Goal: Task Accomplishment & Management: Use online tool/utility

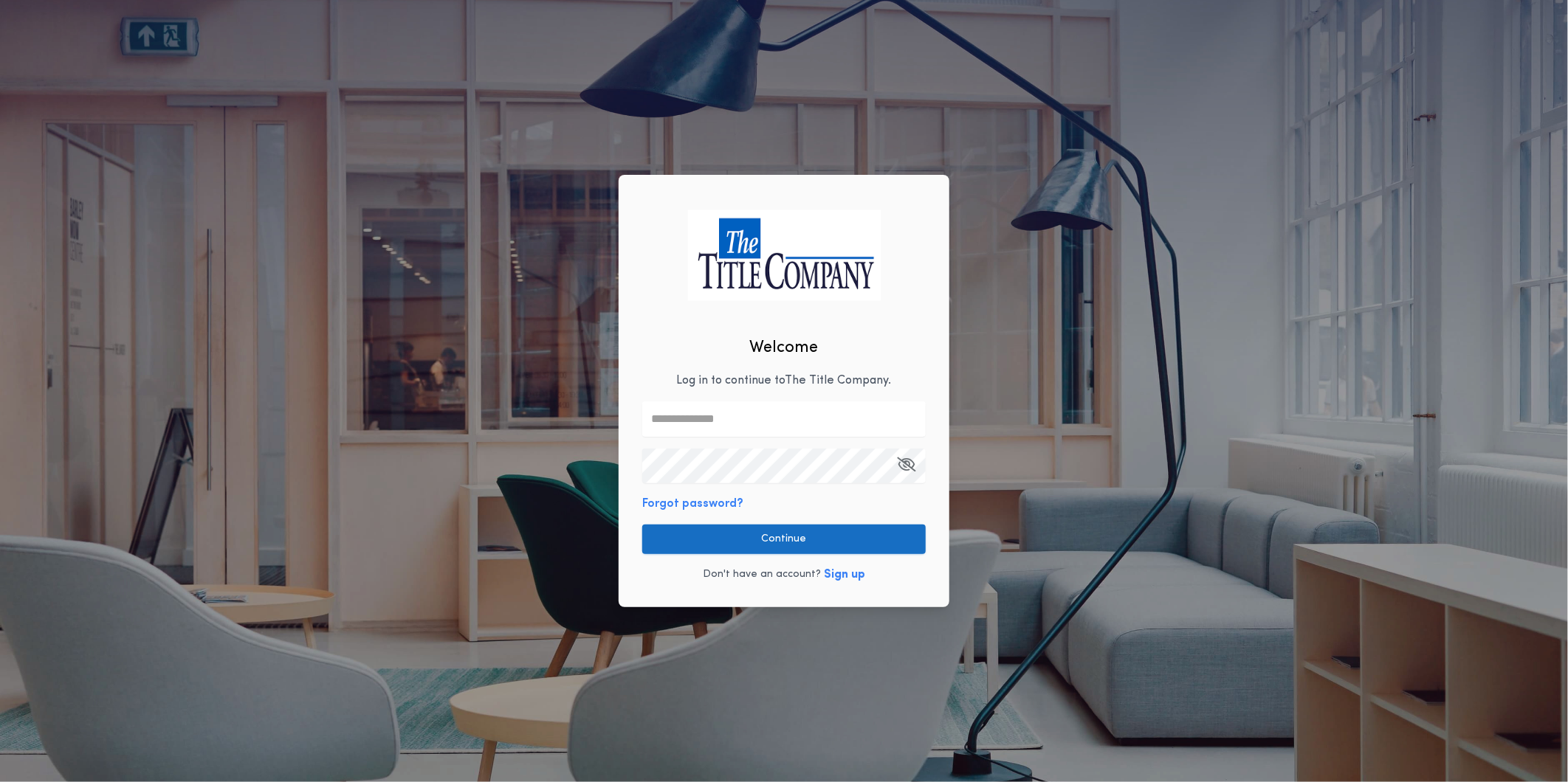
type input "**********"
click at [781, 536] on button "Continue" at bounding box center [784, 540] width 283 height 30
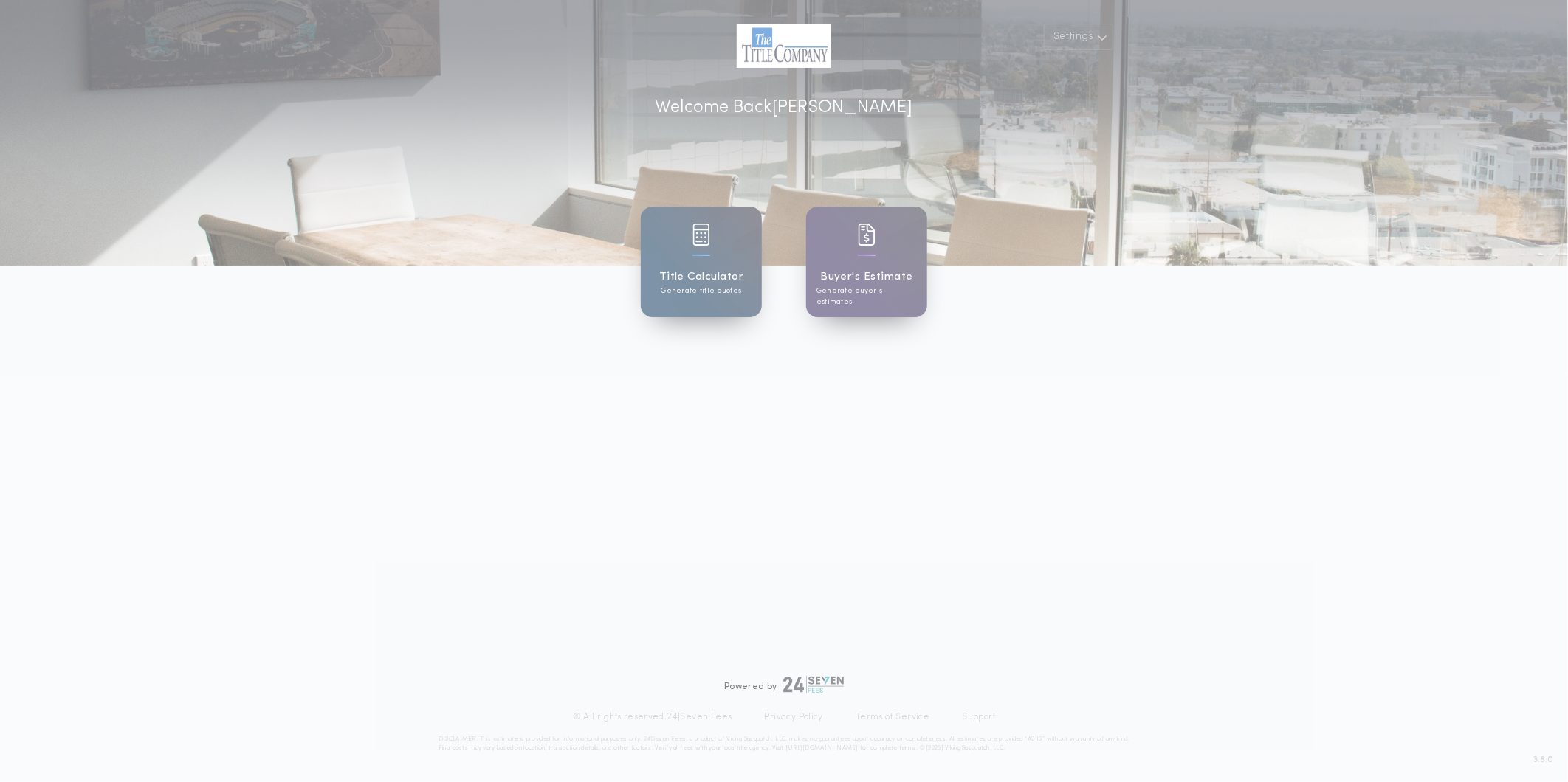
click at [687, 263] on div "Title Calculator Generate title quotes" at bounding box center [702, 261] width 121 height 111
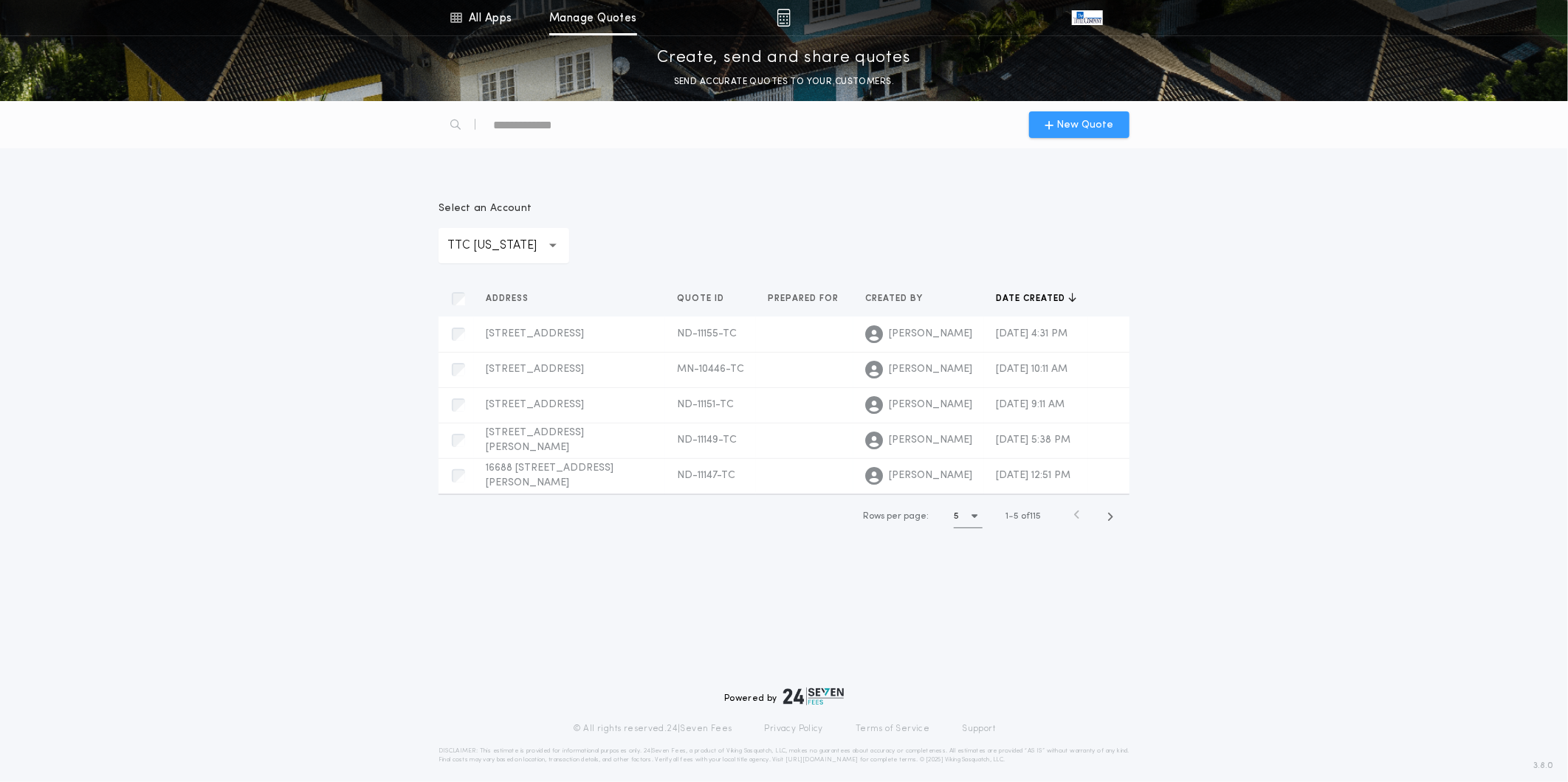
click at [1106, 127] on span "New Quote" at bounding box center [1085, 125] width 57 height 16
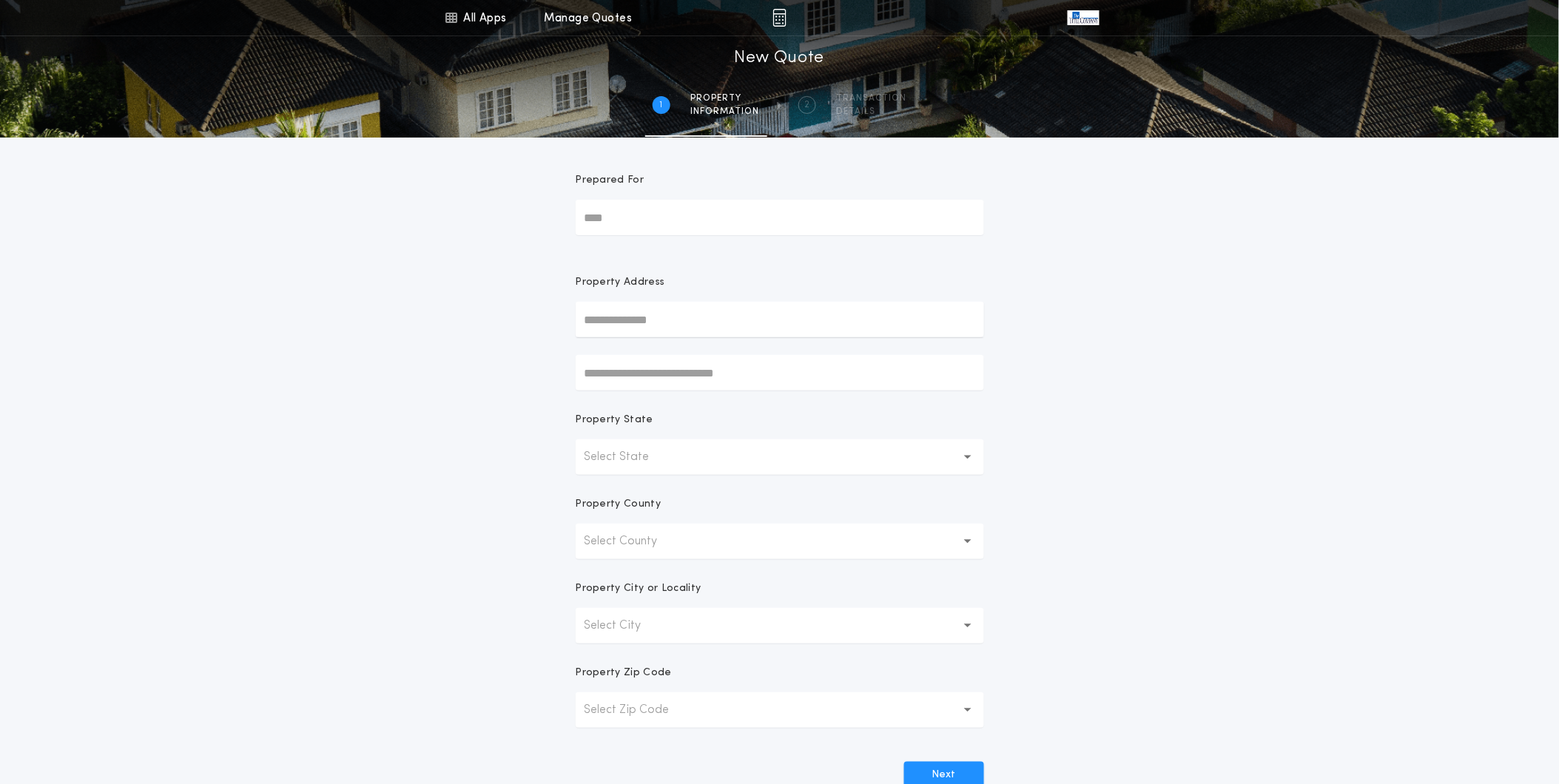
drag, startPoint x: 693, startPoint y: 323, endPoint x: 713, endPoint y: 329, distance: 20.9
click at [693, 323] on input "text" at bounding box center [780, 319] width 408 height 35
click at [742, 345] on button "[STREET_ADDRESS]" at bounding box center [780, 349] width 408 height 22
type input "**********"
click at [1321, 477] on div "**********" at bounding box center [780, 423] width 1559 height 847
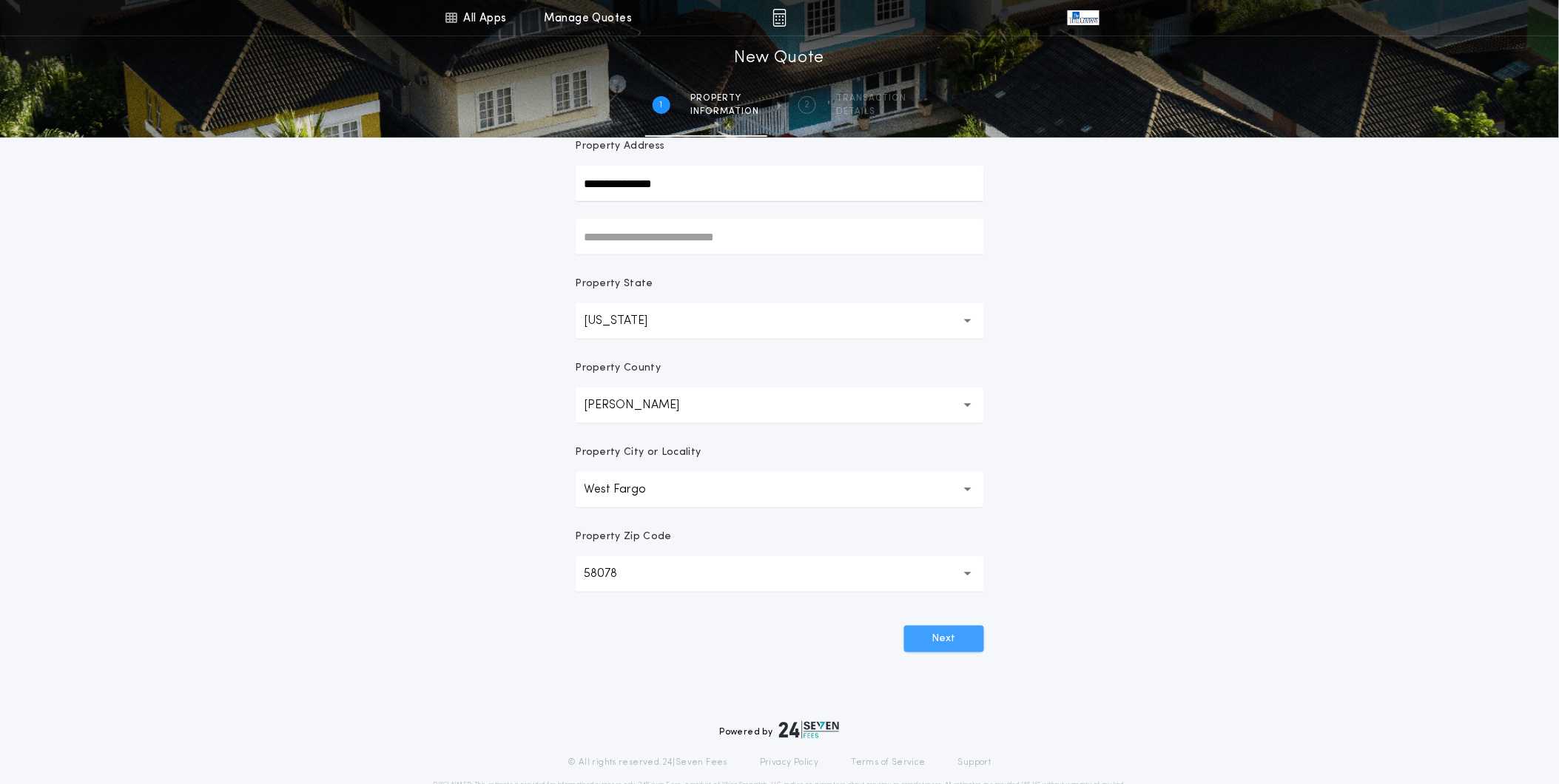
scroll to position [137, 0]
click at [947, 640] on button "Next" at bounding box center [945, 639] width 80 height 27
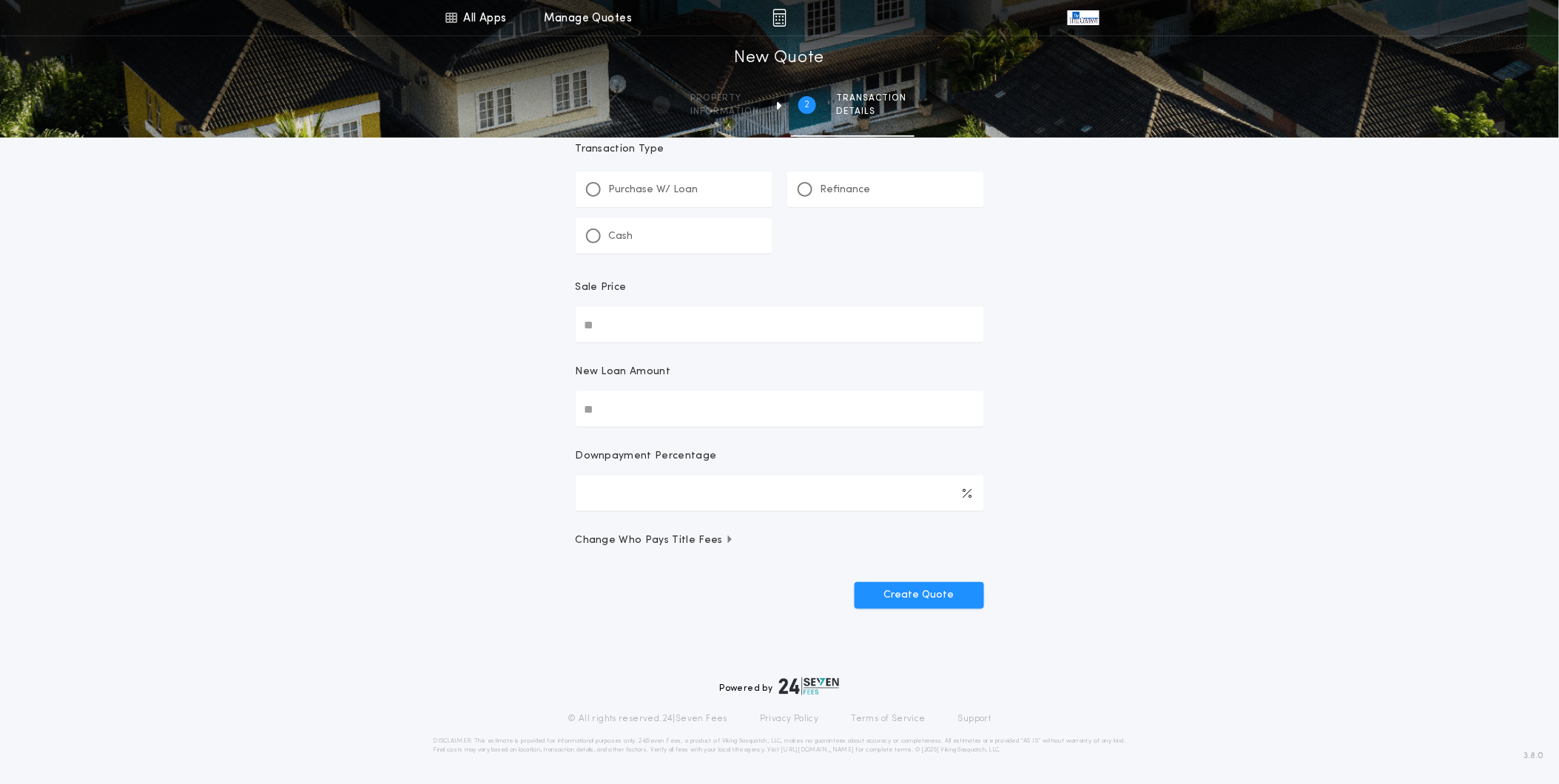
scroll to position [0, 0]
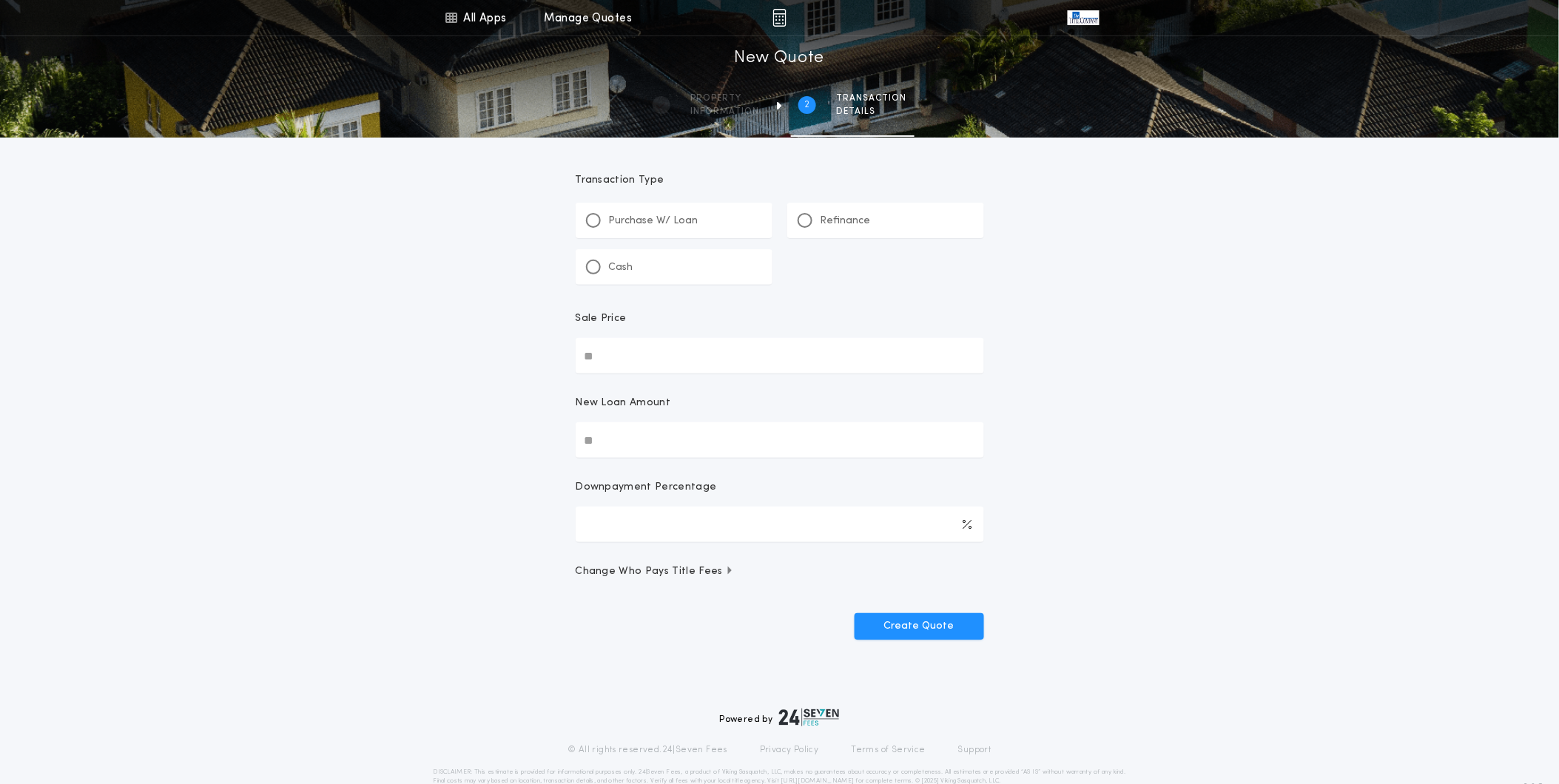
click at [617, 231] on div "Purchase W/ Loan" at bounding box center [674, 220] width 197 height 35
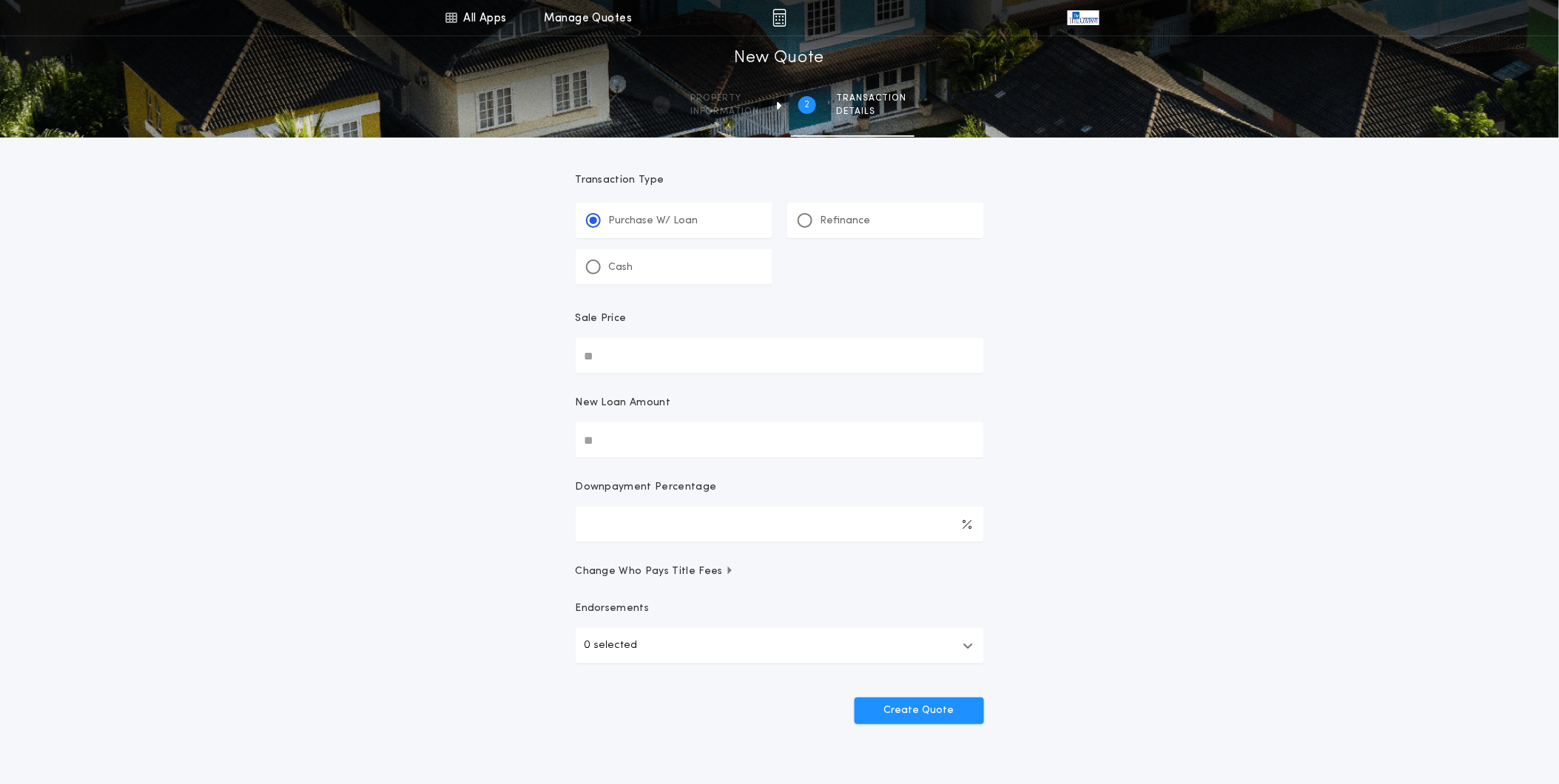
click at [824, 222] on p "Refinance" at bounding box center [846, 221] width 50 height 15
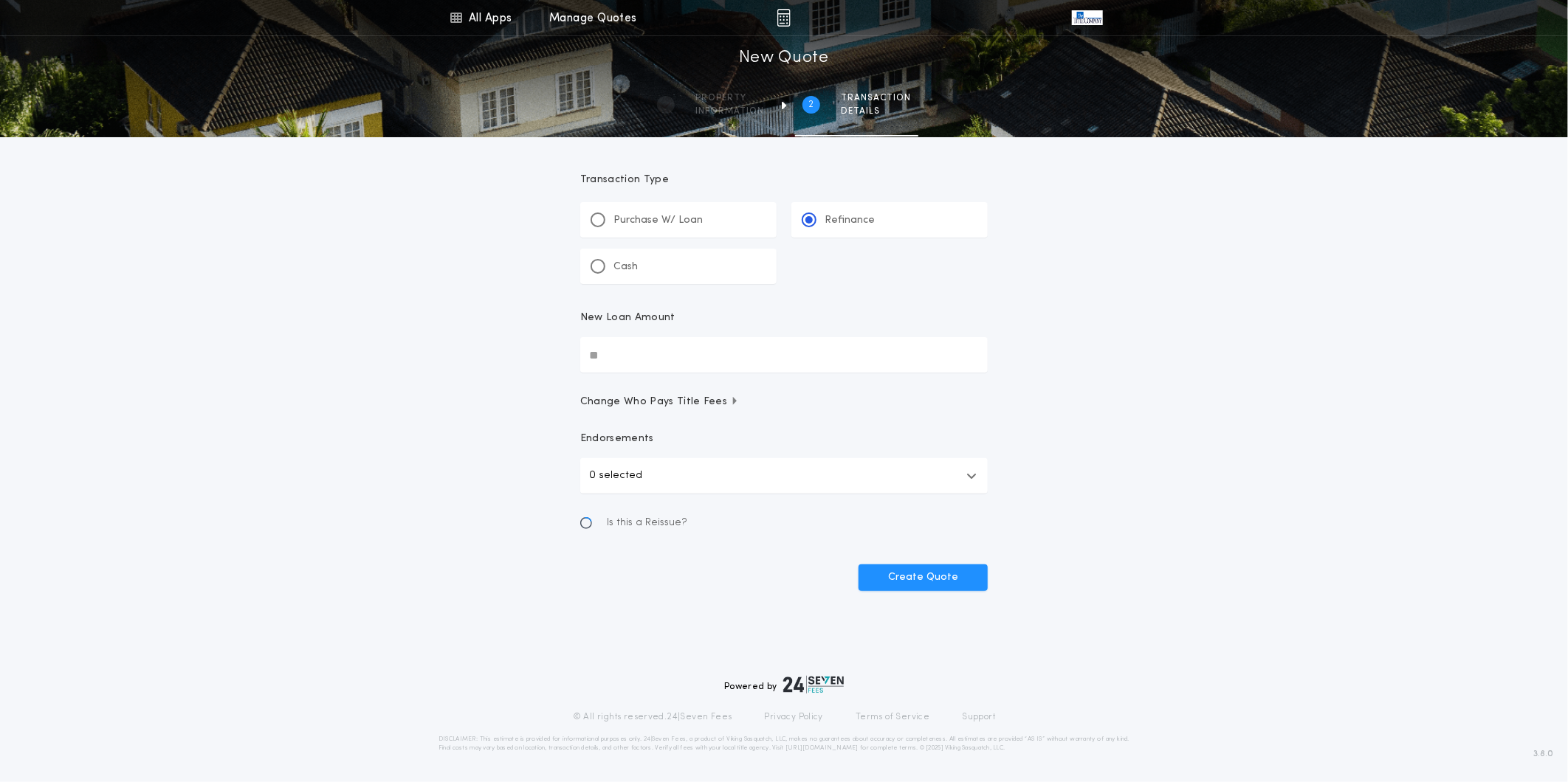
click at [728, 351] on input "New Loan Amount" at bounding box center [784, 355] width 407 height 35
type input "********"
click at [1153, 396] on div "All Apps Title Calculator Buyer's Estimate Menu All Apps Manage Quotes 2 /2 New…" at bounding box center [784, 324] width 1568 height 648
click at [936, 465] on button "0 selected" at bounding box center [784, 475] width 407 height 35
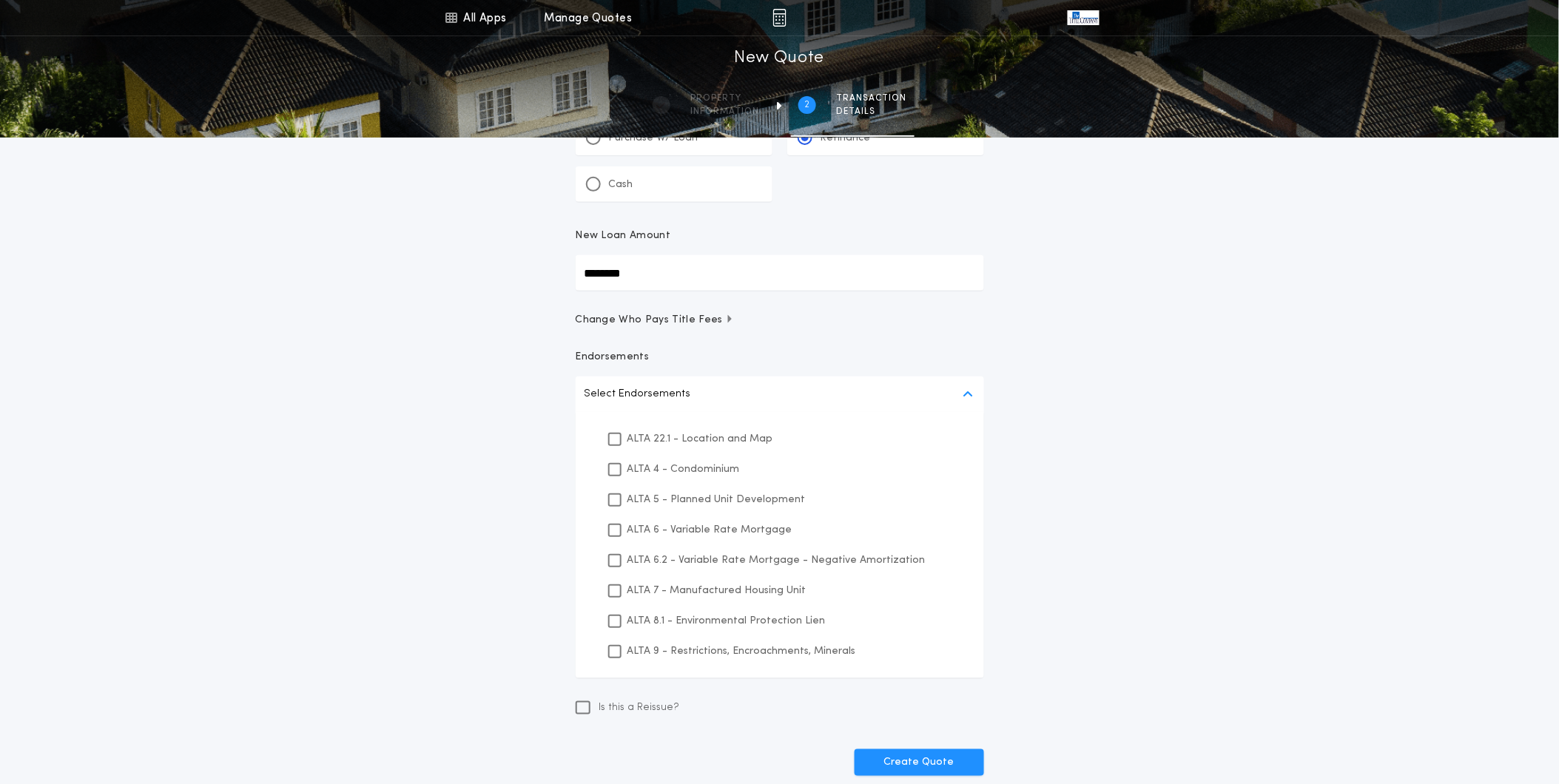
scroll to position [83, 0]
click at [716, 440] on p "ALTA 22.1 - Location and Map" at bounding box center [700, 439] width 146 height 16
click at [698, 622] on p "ALTA 8.1 - Environmental Protection Lien" at bounding box center [727, 620] width 198 height 16
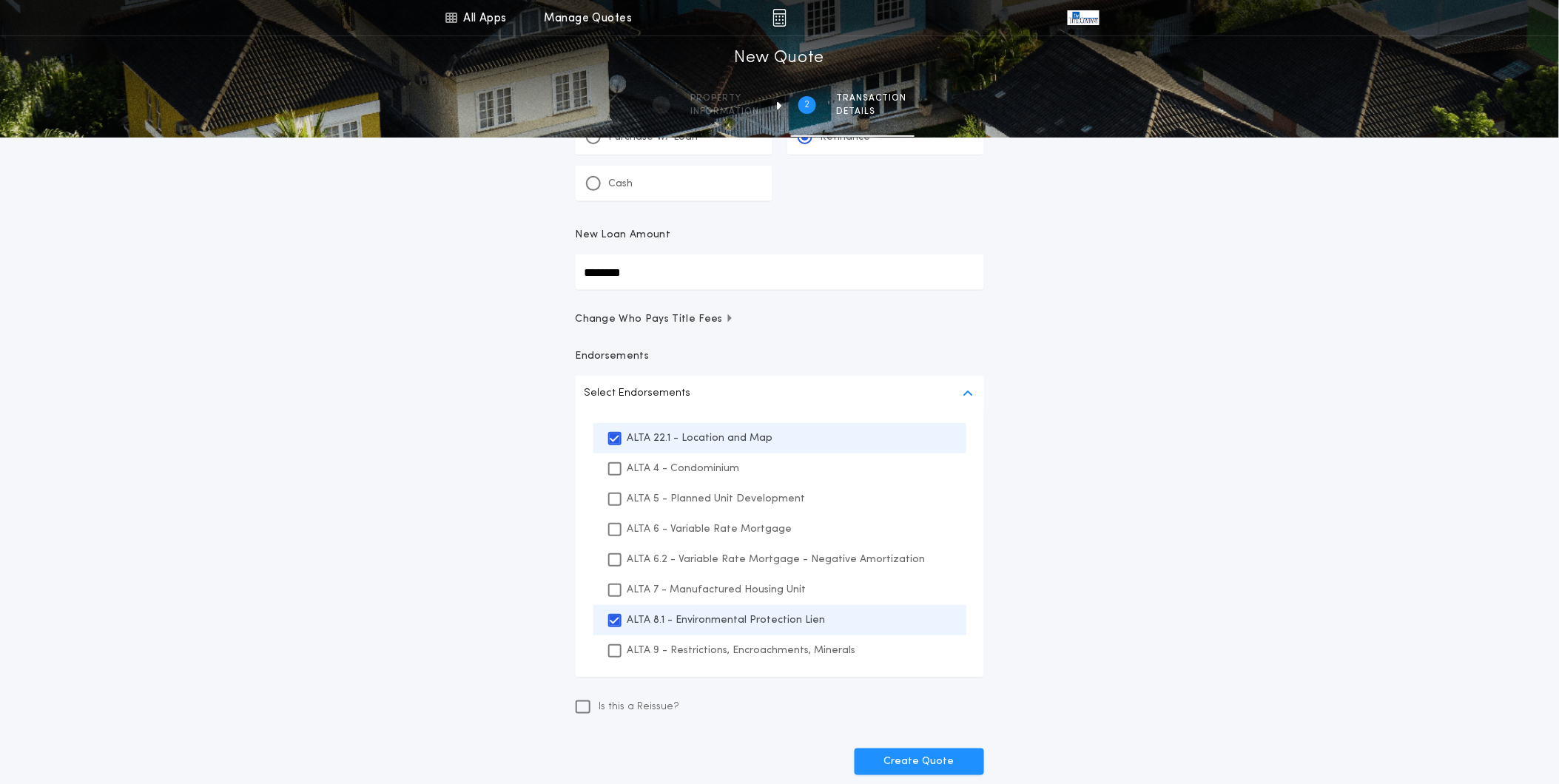
click at [700, 652] on p "ALTA 9 - Restrictions, Encroachments, Minerals" at bounding box center [742, 651] width 229 height 16
click at [1166, 580] on div "All Apps Title Calculator Buyer's Estimate Menu All Apps Manage Quotes 2 /2 New…" at bounding box center [780, 374] width 1559 height 916
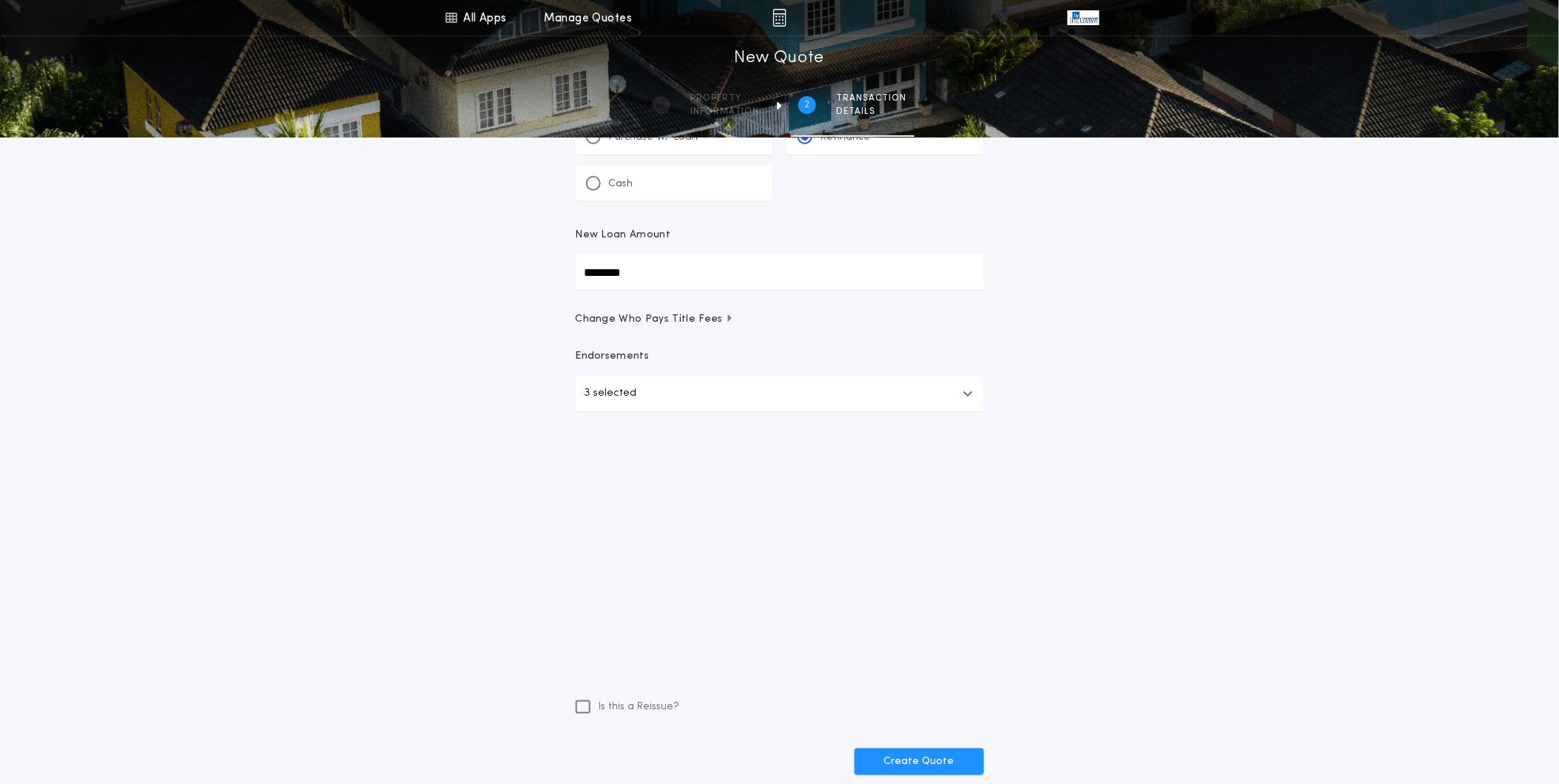
scroll to position [0, 0]
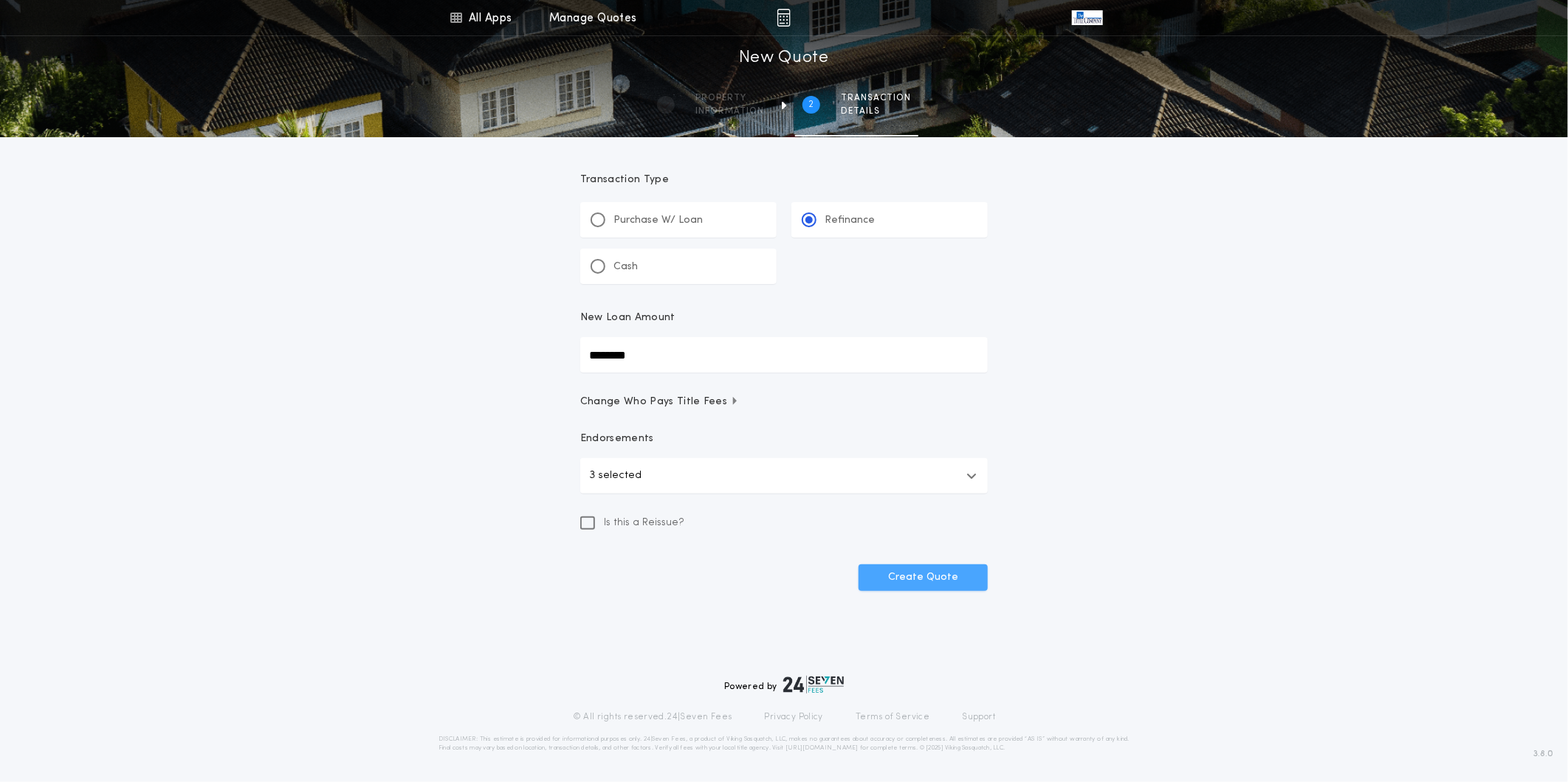
click at [949, 576] on button "Create Quote" at bounding box center [923, 578] width 129 height 27
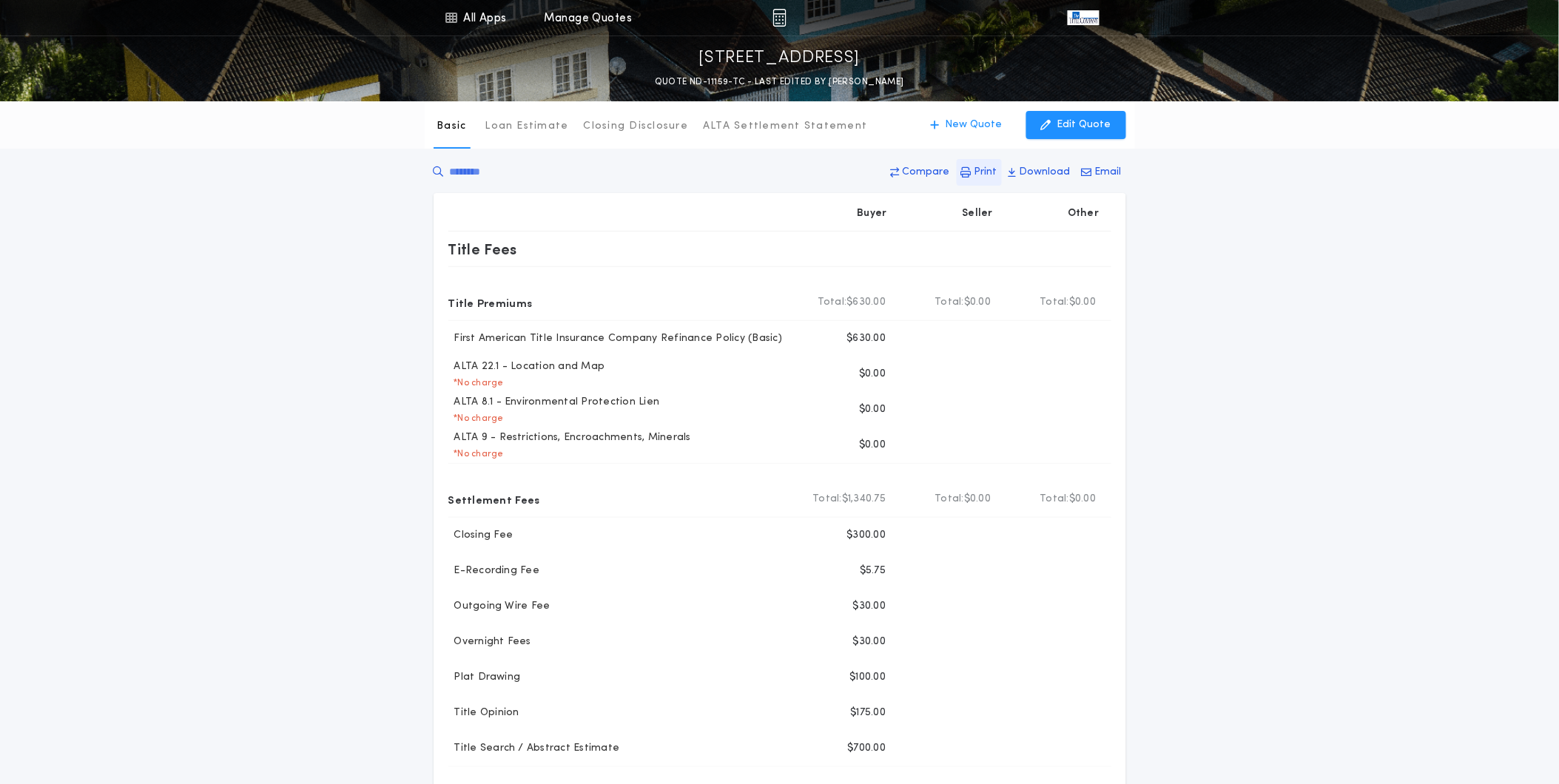
click at [995, 179] on p "Print" at bounding box center [986, 172] width 23 height 15
